Goal: Check status: Check status

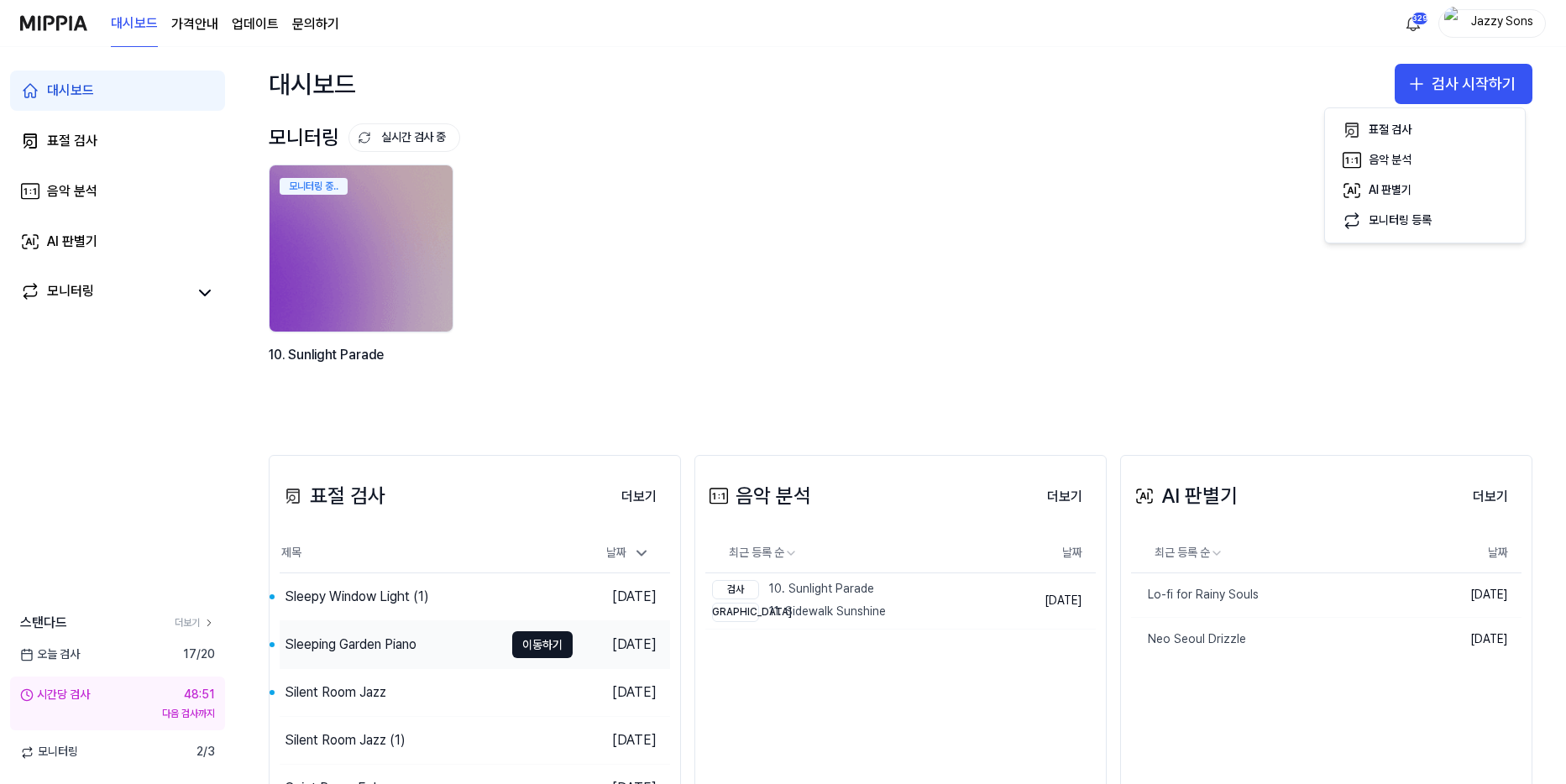
click at [366, 658] on div "Sleeping Garden Piano" at bounding box center [391, 644] width 224 height 47
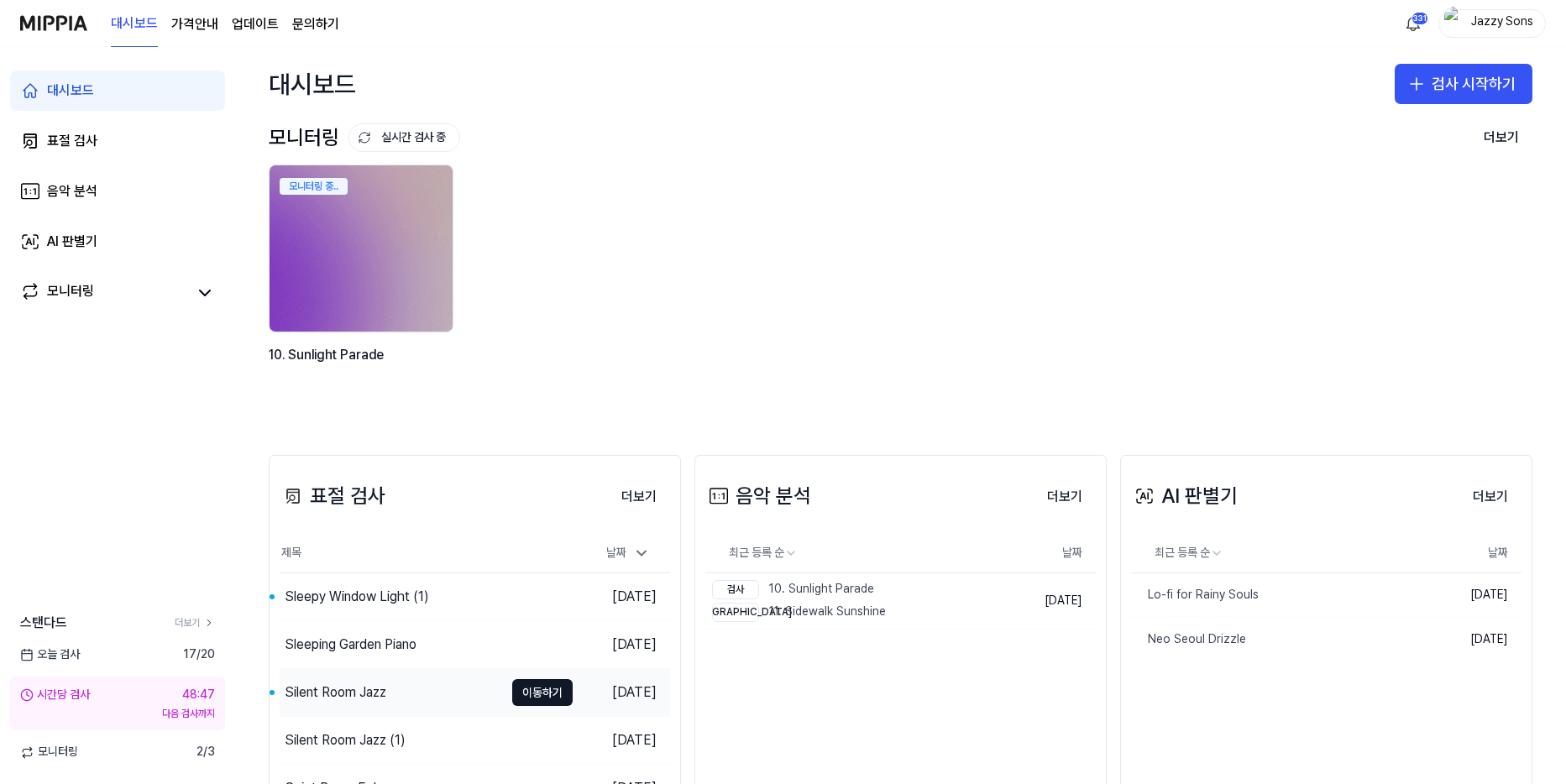
click at [325, 693] on div "Silent Room Jazz" at bounding box center [335, 692] width 101 height 20
click at [348, 593] on div "Sleepy Window Light (1)" at bounding box center [357, 597] width 145 height 20
